Goal: Task Accomplishment & Management: Manage account settings

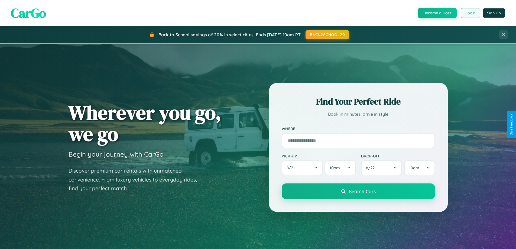
click at [470, 13] on button "Login" at bounding box center [470, 13] width 19 height 10
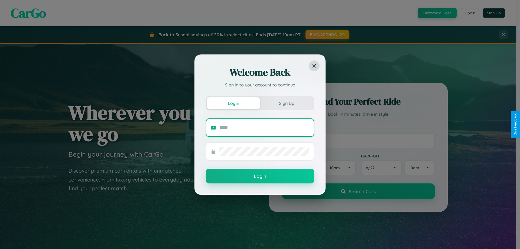
click at [264, 127] on input "text" at bounding box center [264, 127] width 90 height 9
type input "**********"
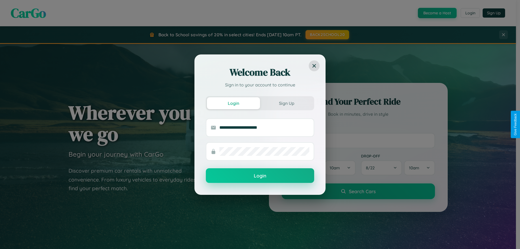
click at [260, 176] on button "Login" at bounding box center [260, 175] width 108 height 15
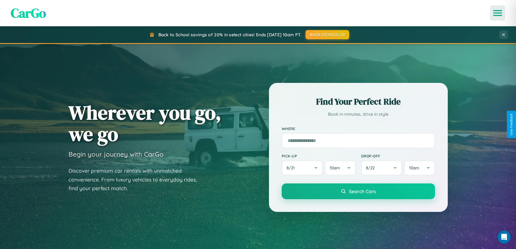
click at [498, 13] on icon "Open menu" at bounding box center [498, 13] width 8 height 5
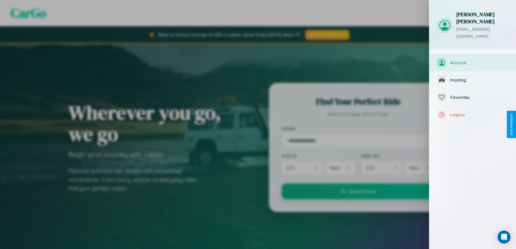
click at [473, 60] on span "Account" at bounding box center [479, 62] width 58 height 5
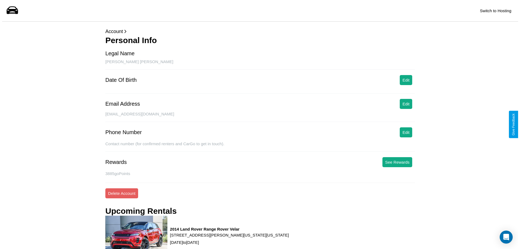
scroll to position [69, 0]
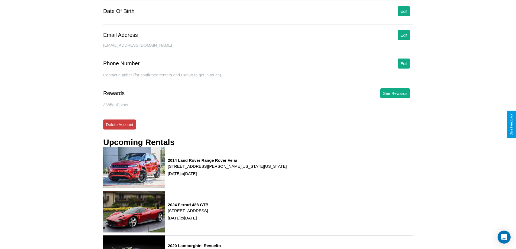
click at [119, 124] on button "Delete Account" at bounding box center [119, 124] width 33 height 10
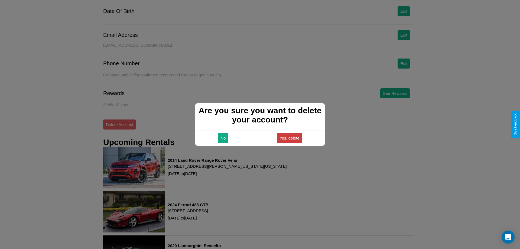
click at [289, 138] on button "Yes, delete" at bounding box center [289, 138] width 25 height 10
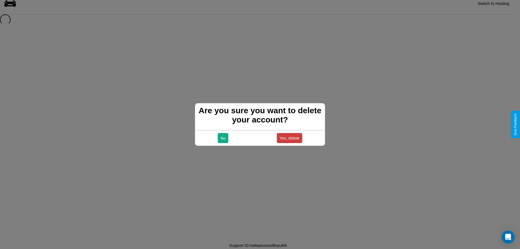
scroll to position [7, 0]
